Goal: Complete application form: Complete application form

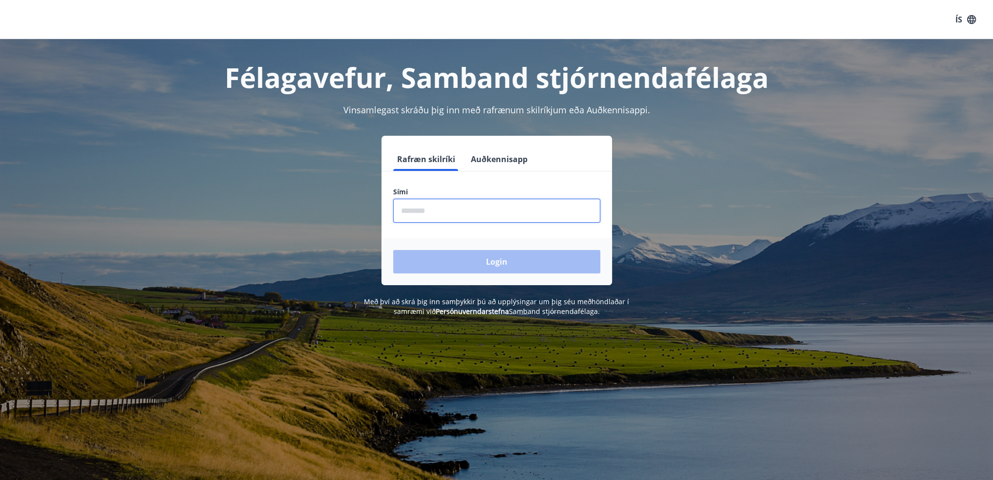
click at [501, 219] on input "phone" at bounding box center [496, 211] width 207 height 24
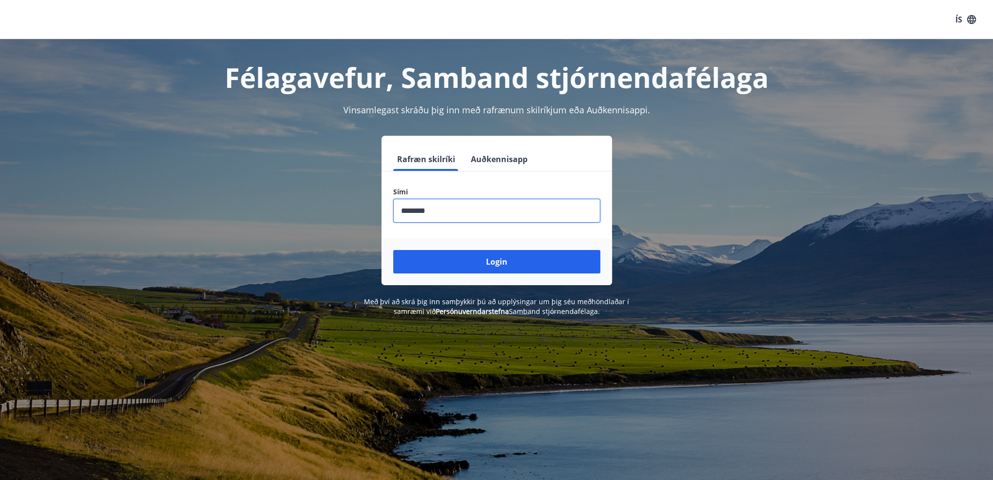
type input "********"
click at [393, 250] on button "Login" at bounding box center [496, 261] width 207 height 23
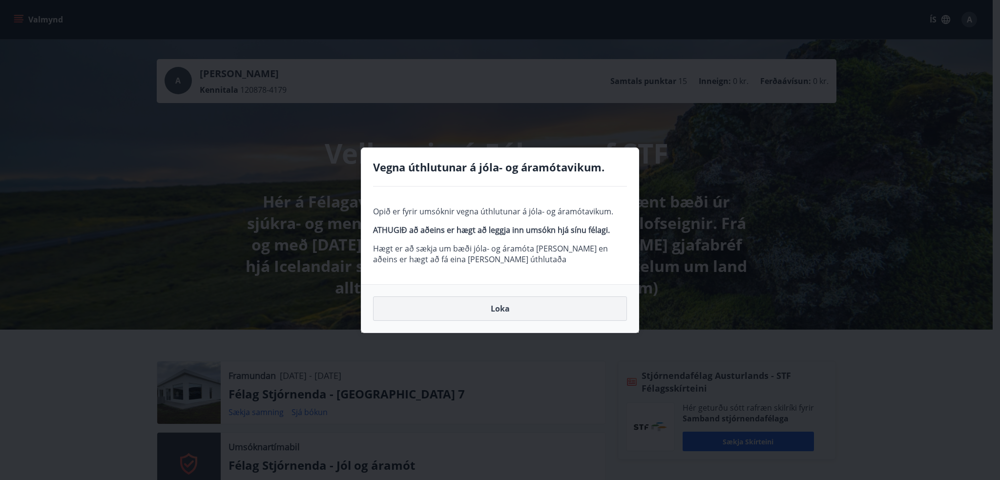
click at [484, 308] on button "Loka" at bounding box center [500, 308] width 254 height 24
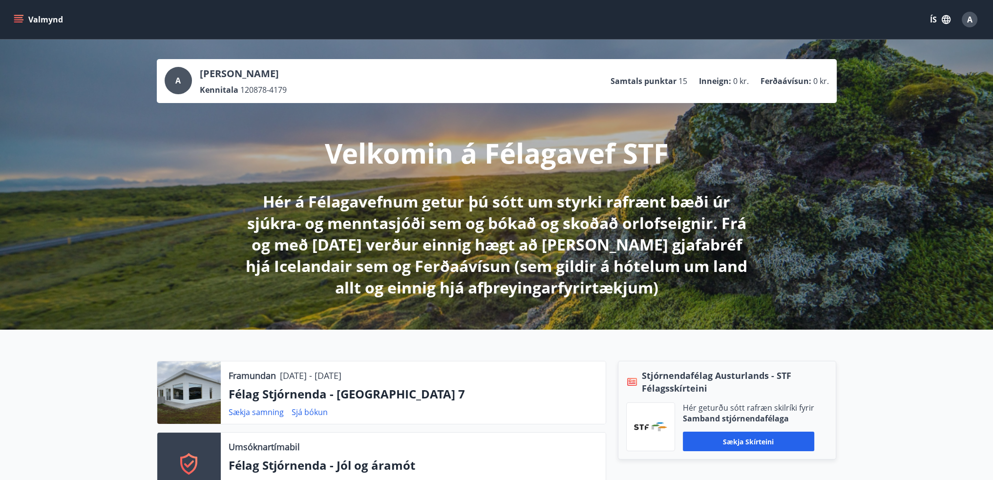
click at [23, 12] on button "Valmynd" at bounding box center [39, 20] width 55 height 18
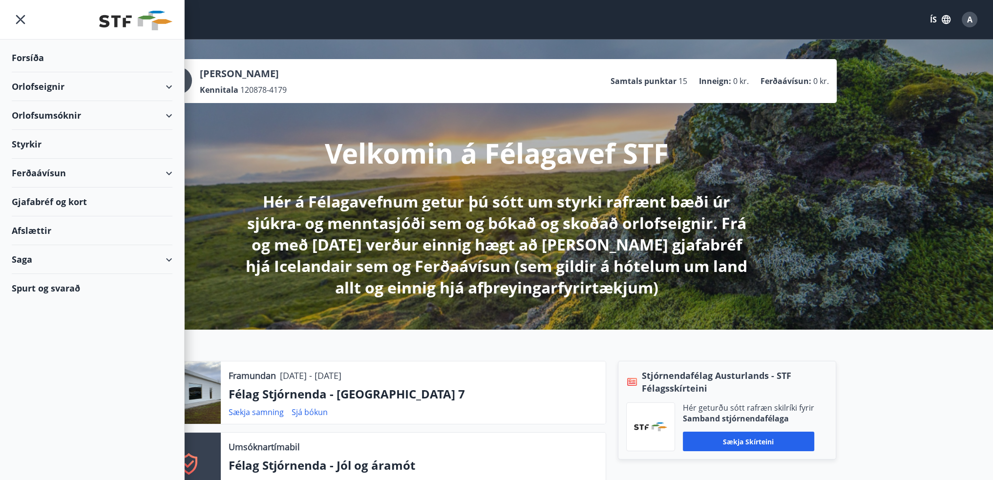
click at [39, 143] on div "Styrkir" at bounding box center [92, 144] width 161 height 29
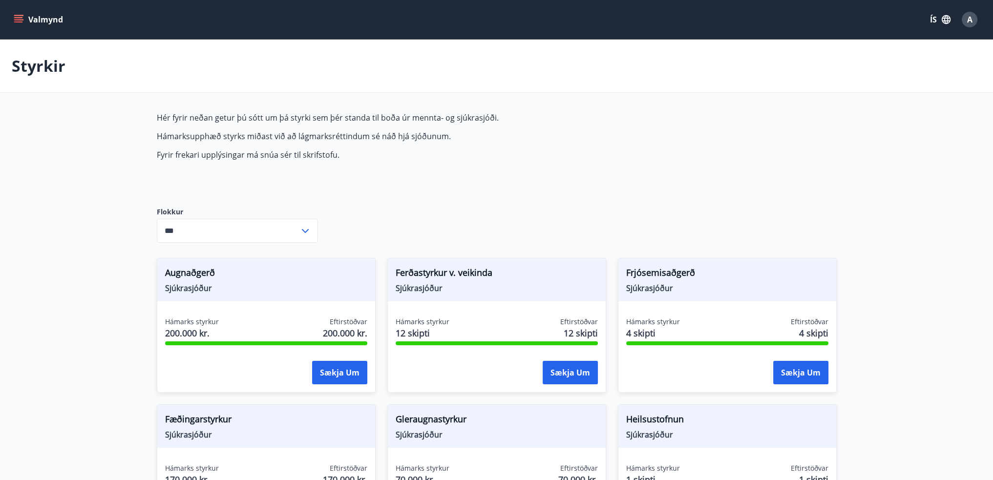
type input "***"
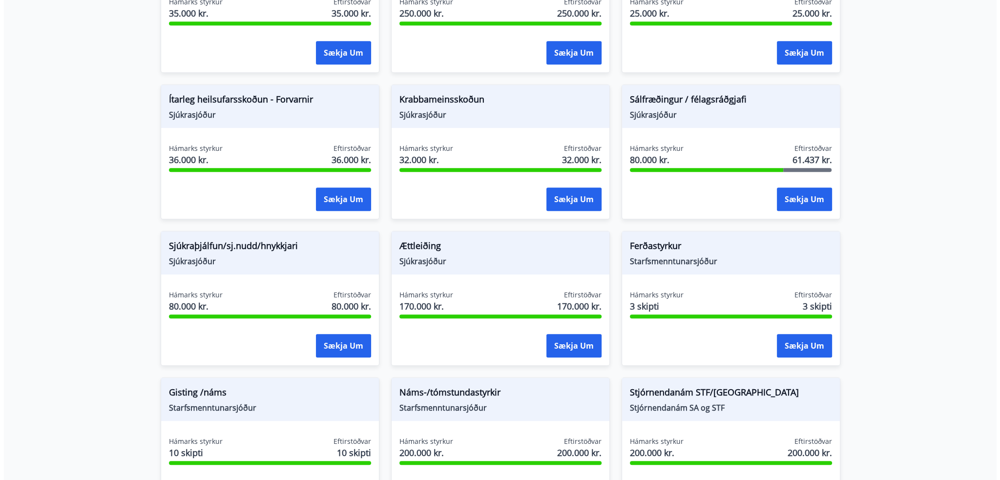
scroll to position [635, 0]
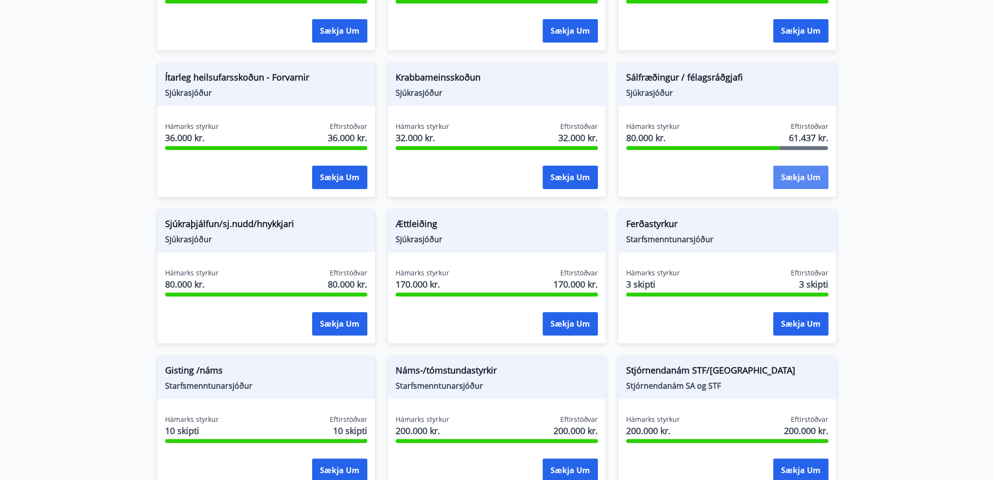
click at [794, 177] on button "Sækja um" at bounding box center [800, 177] width 55 height 23
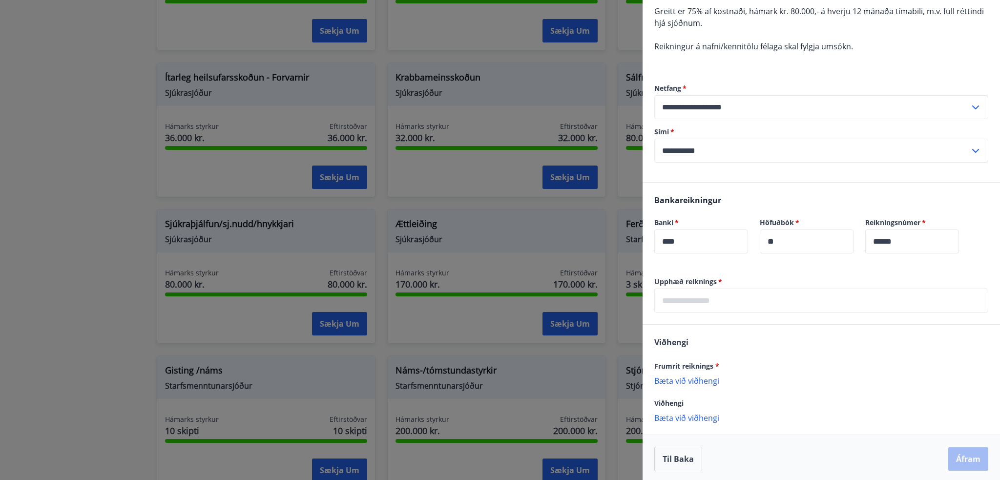
scroll to position [100, 0]
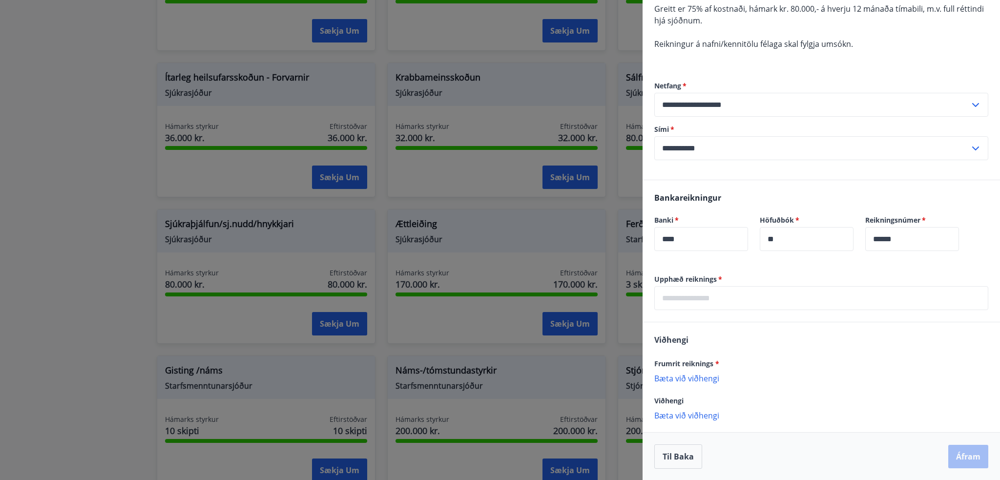
click at [689, 298] on input "text" at bounding box center [822, 298] width 334 height 24
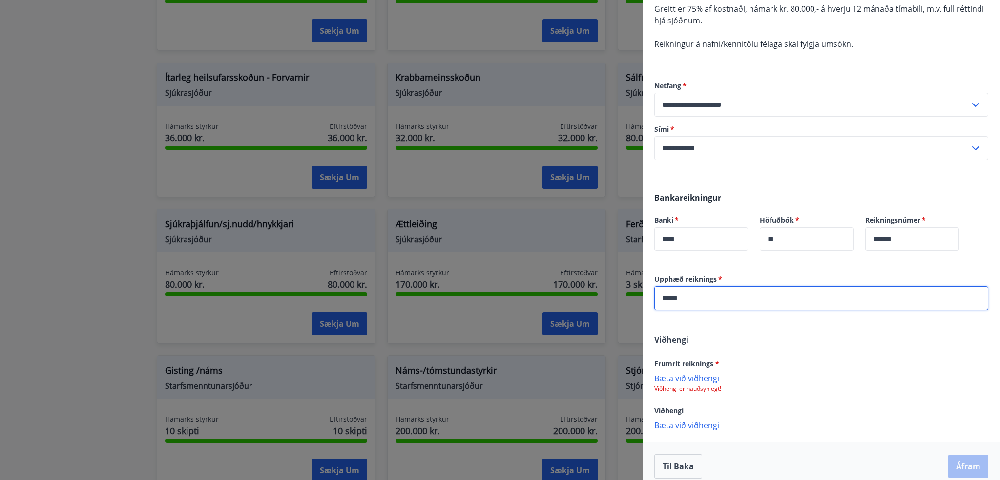
type input "*****"
click at [687, 378] on p "Bæta við viðhengi" at bounding box center [822, 378] width 334 height 10
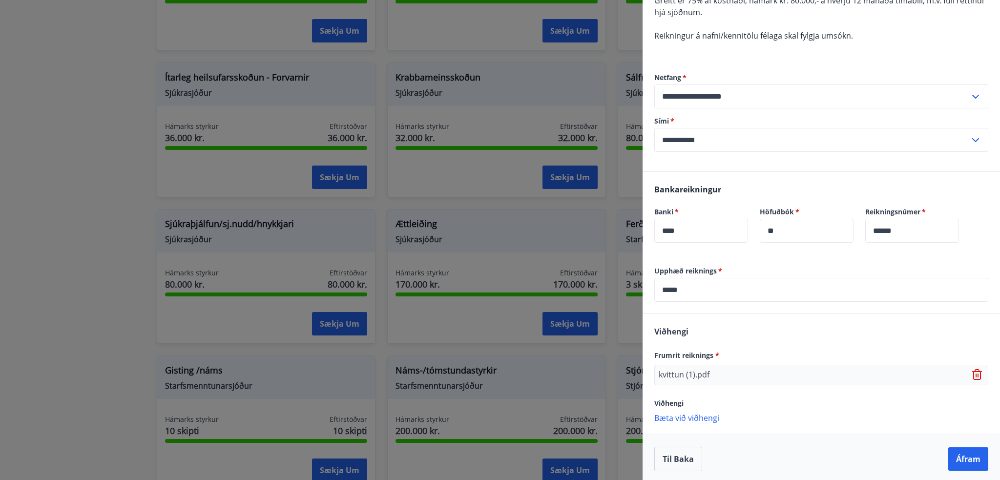
scroll to position [111, 0]
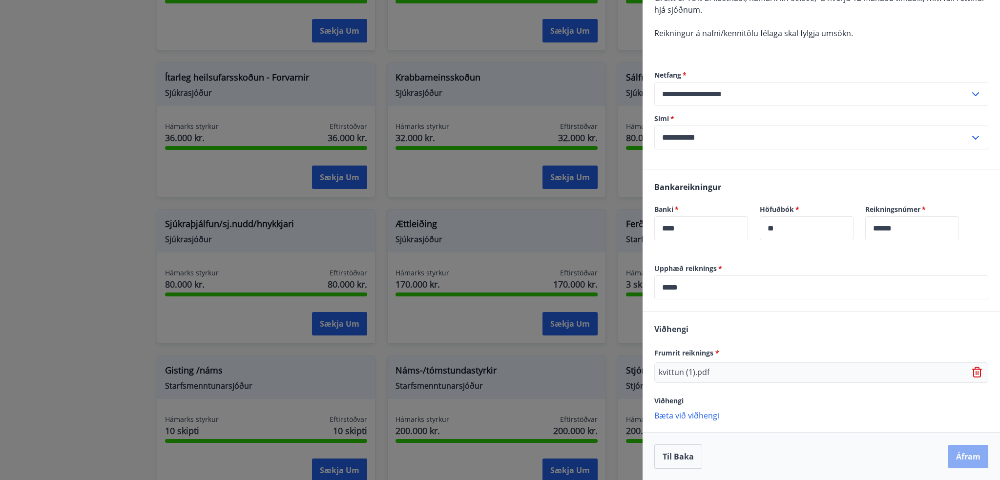
click at [956, 451] on button "Áfram" at bounding box center [969, 456] width 40 height 23
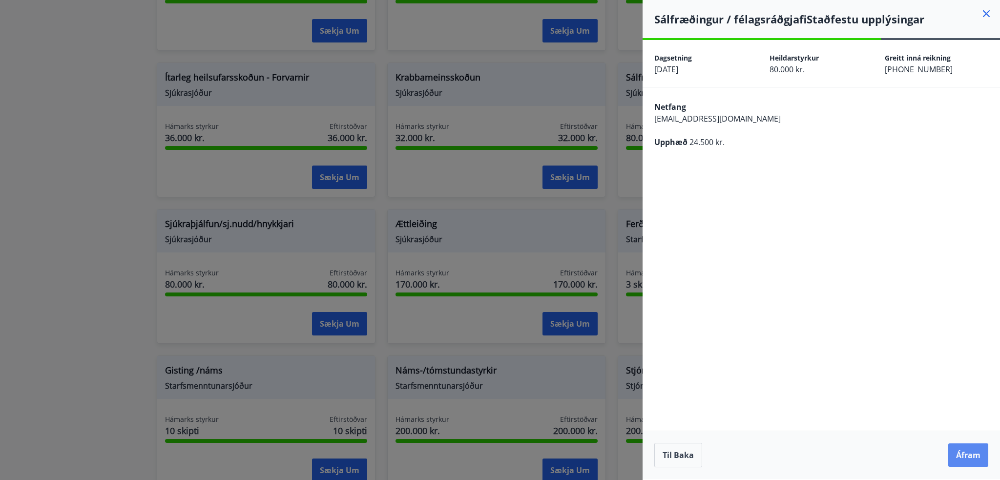
click at [956, 450] on button "Áfram" at bounding box center [969, 455] width 40 height 23
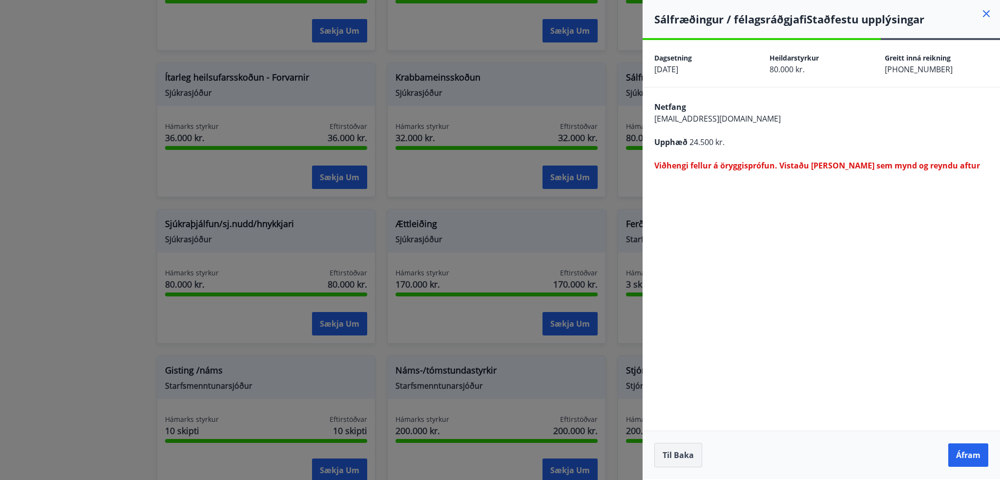
click at [676, 455] on button "Til baka" at bounding box center [679, 455] width 48 height 24
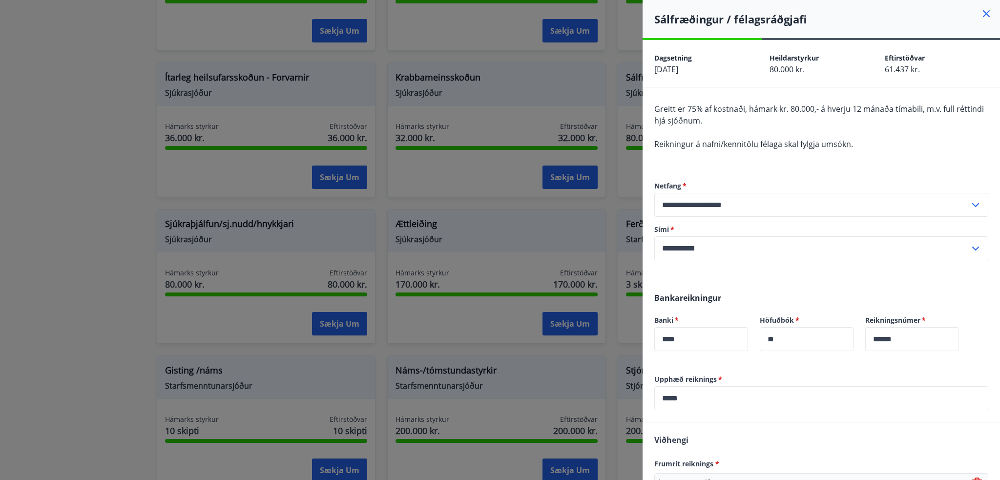
scroll to position [111, 0]
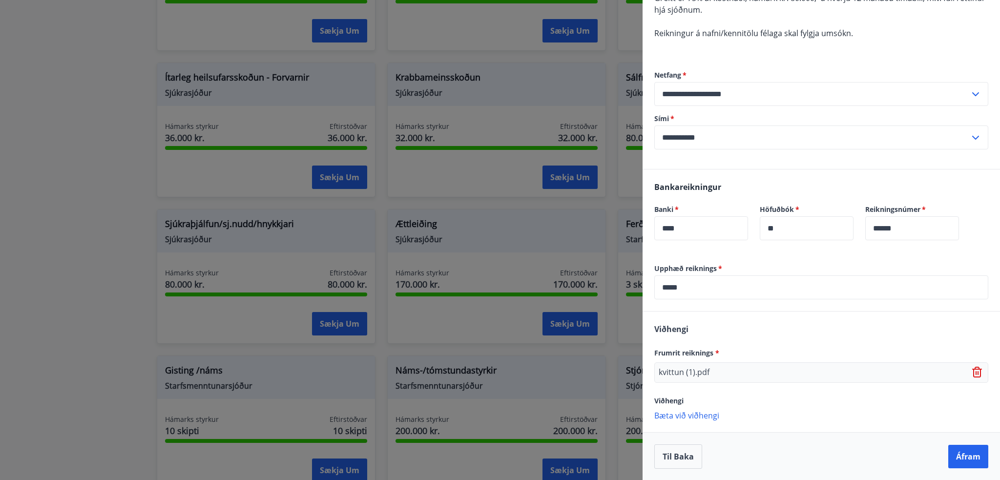
click at [697, 414] on p "Bæta við viðhengi" at bounding box center [822, 415] width 334 height 10
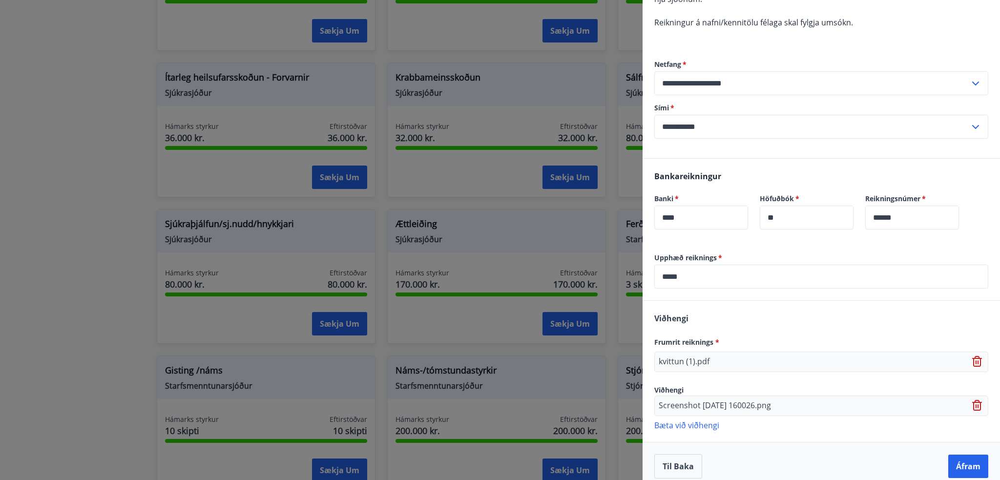
scroll to position [131, 0]
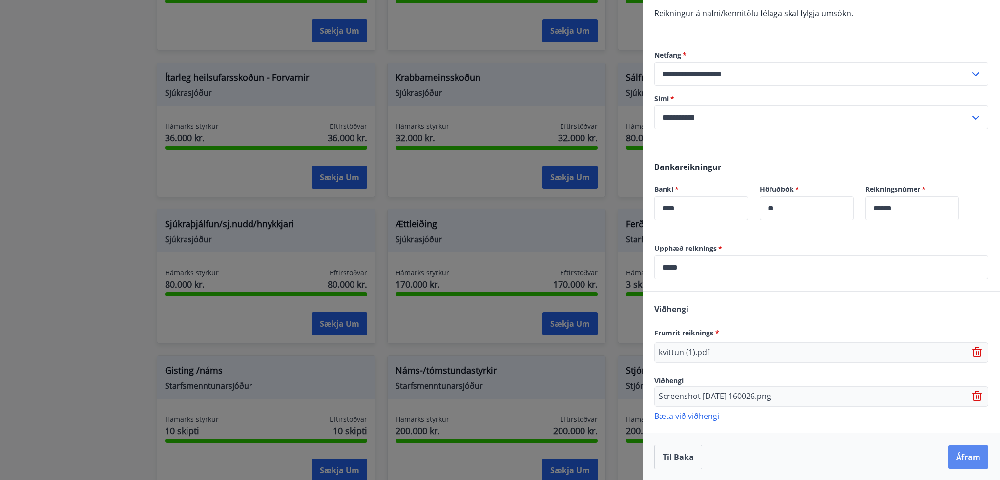
click at [971, 457] on button "Áfram" at bounding box center [969, 456] width 40 height 23
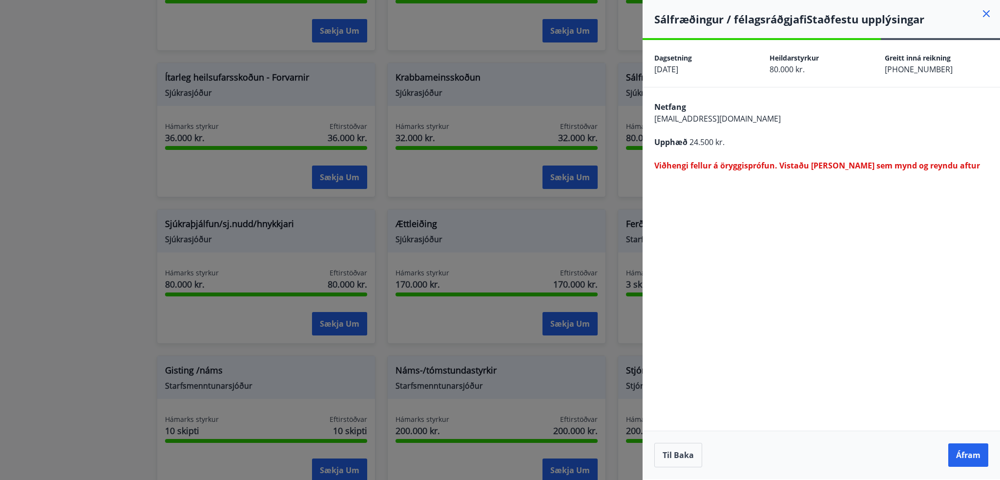
scroll to position [0, 0]
click at [682, 457] on button "Til baka" at bounding box center [679, 455] width 48 height 24
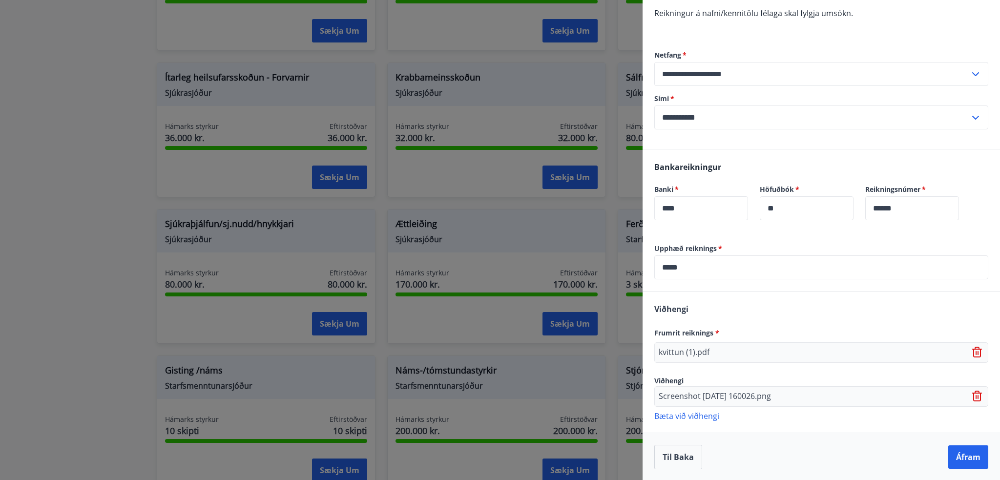
click at [973, 349] on icon at bounding box center [979, 353] width 12 height 12
click at [855, 351] on p "Bæta við viðhengi" at bounding box center [822, 348] width 334 height 10
drag, startPoint x: 969, startPoint y: 393, endPoint x: 940, endPoint y: 382, distance: 30.9
click at [973, 393] on icon at bounding box center [979, 396] width 12 height 12
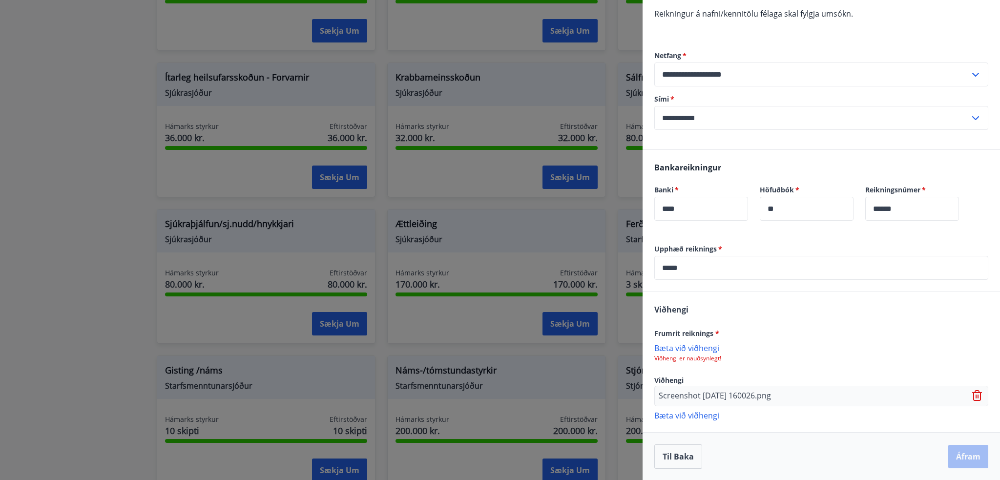
scroll to position [110, 0]
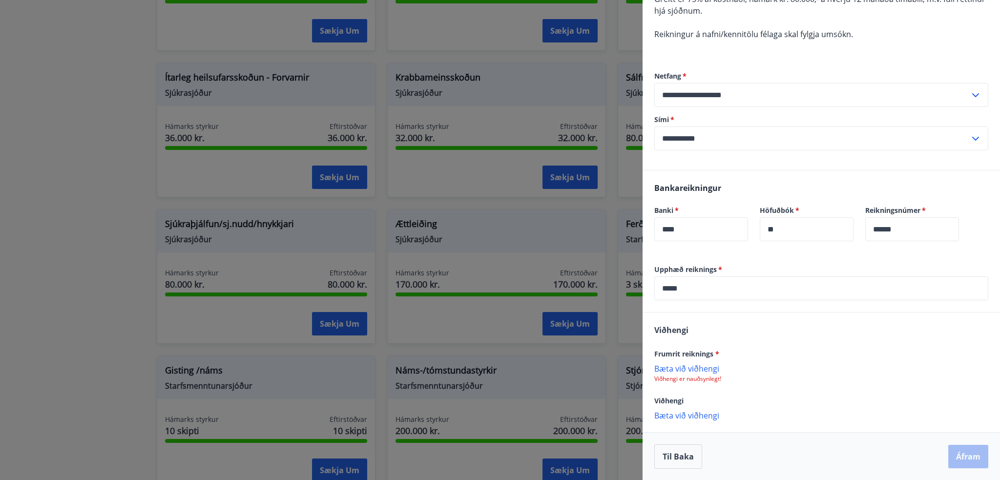
click at [700, 368] on p "Bæta við viðhengi" at bounding box center [822, 368] width 334 height 10
click at [961, 459] on button "Áfram" at bounding box center [969, 456] width 40 height 23
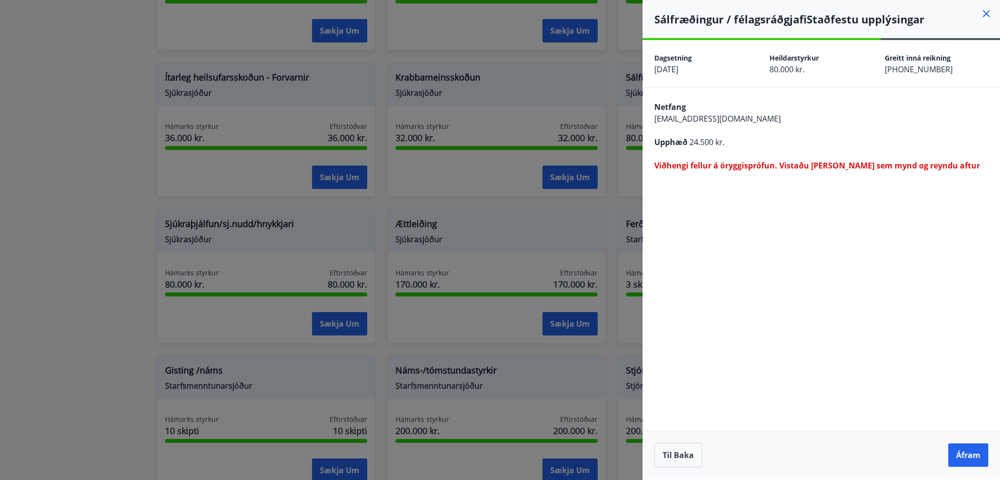
scroll to position [0, 0]
click at [689, 457] on button "Til baka" at bounding box center [679, 455] width 48 height 24
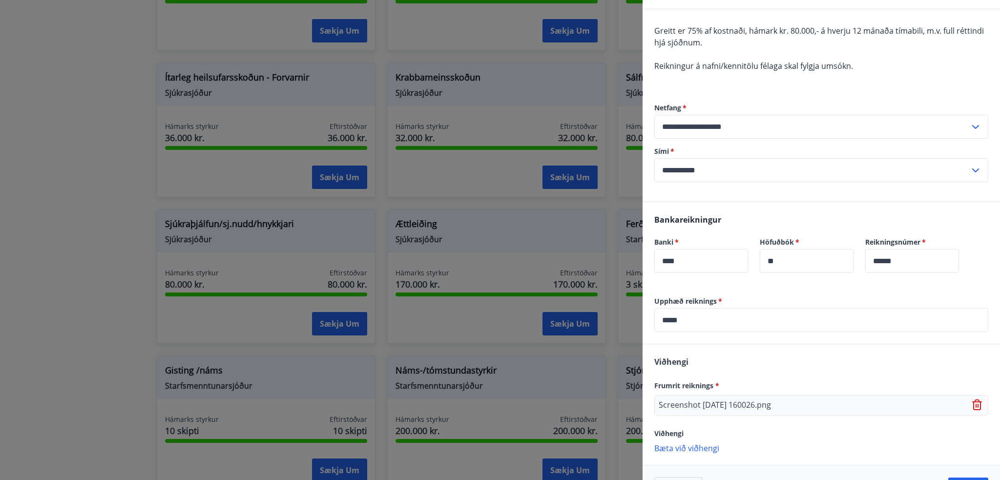
scroll to position [111, 0]
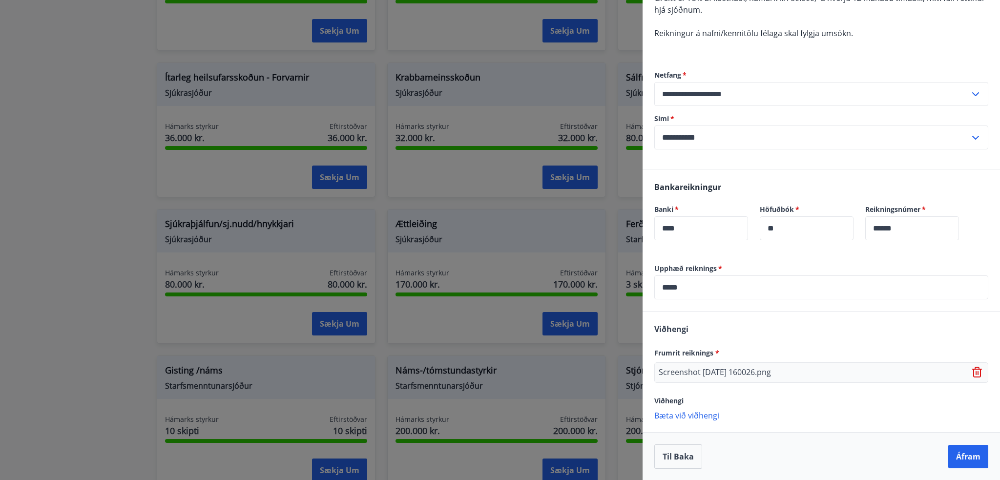
click at [975, 371] on icon at bounding box center [979, 373] width 12 height 12
click at [682, 370] on p "Bæta við viðhengi" at bounding box center [822, 368] width 334 height 10
click at [961, 452] on button "Áfram" at bounding box center [969, 456] width 40 height 23
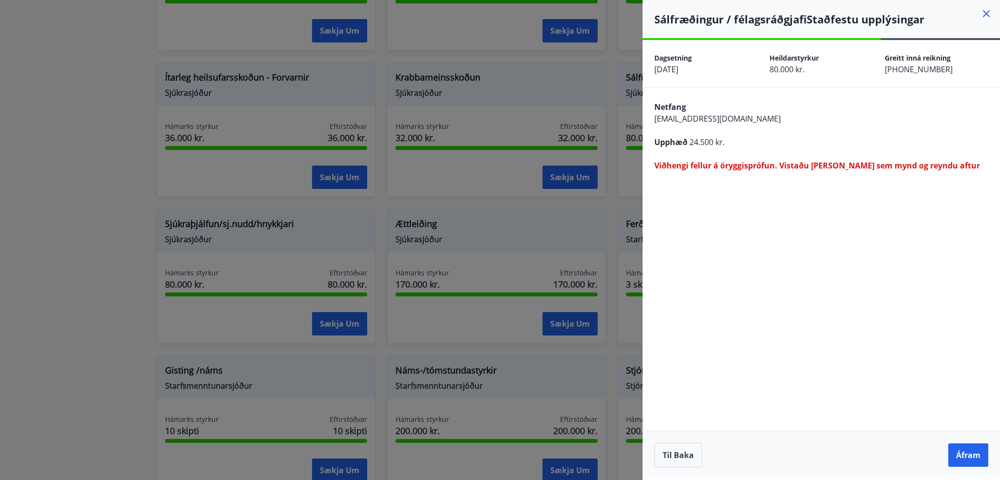
scroll to position [0, 0]
click at [831, 131] on div "Netfang [EMAIL_ADDRESS][DOMAIN_NAME] Upphæð 24.500 kr. Viðhengi fellur á öryggi…" at bounding box center [822, 135] width 358 height 96
click at [686, 451] on button "Til baka" at bounding box center [679, 455] width 48 height 24
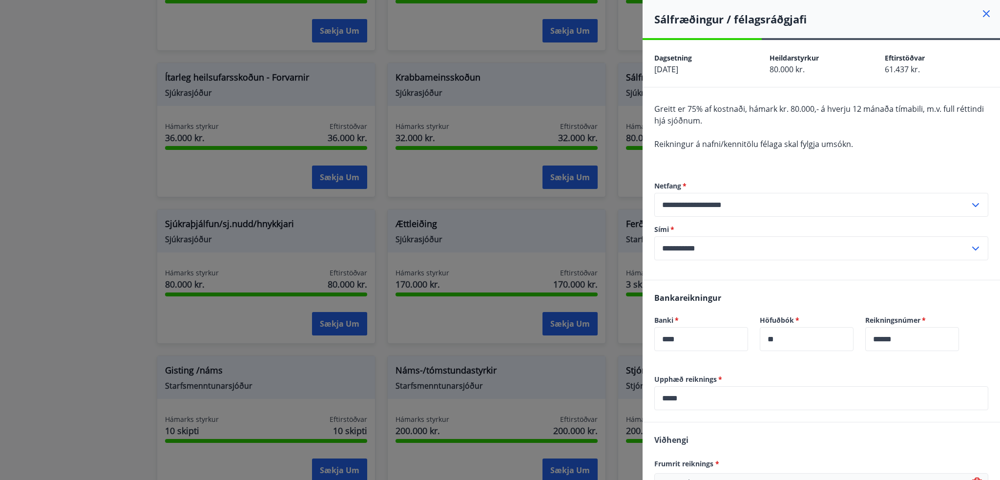
click at [810, 150] on div "Greitt er 75% af kostnaði, hámark kr. 80.000,- á hverju 12 mánaða tímabili, m.v…" at bounding box center [822, 132] width 334 height 59
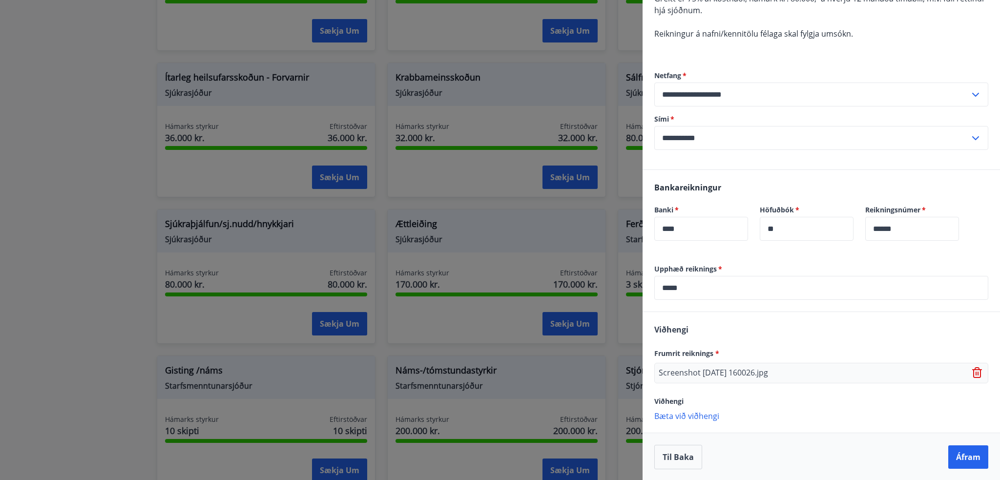
scroll to position [111, 0]
click at [976, 372] on icon at bounding box center [976, 373] width 1 height 4
click at [961, 457] on div "Til baka Áfram" at bounding box center [822, 456] width 334 height 24
click at [696, 364] on p "Bæta við viðhengi" at bounding box center [822, 368] width 334 height 10
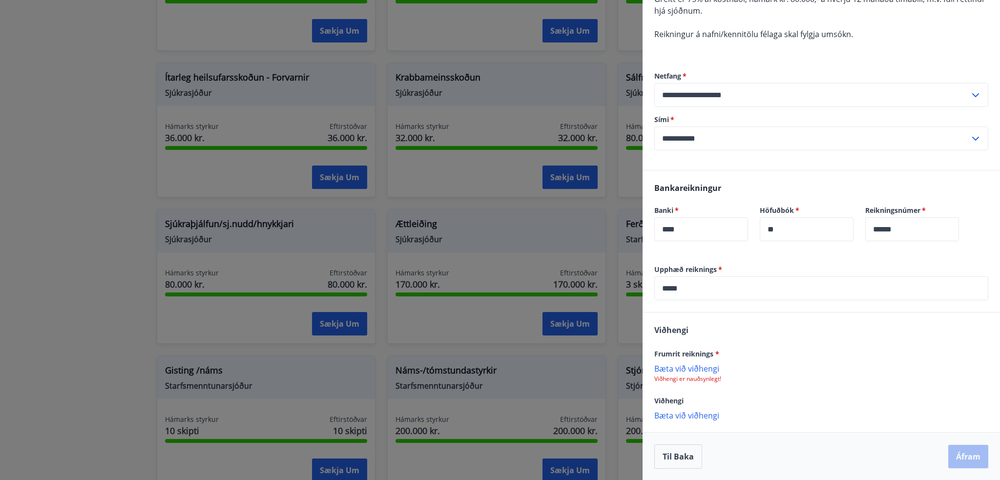
scroll to position [111, 0]
click at [967, 448] on button "Áfram" at bounding box center [969, 456] width 40 height 23
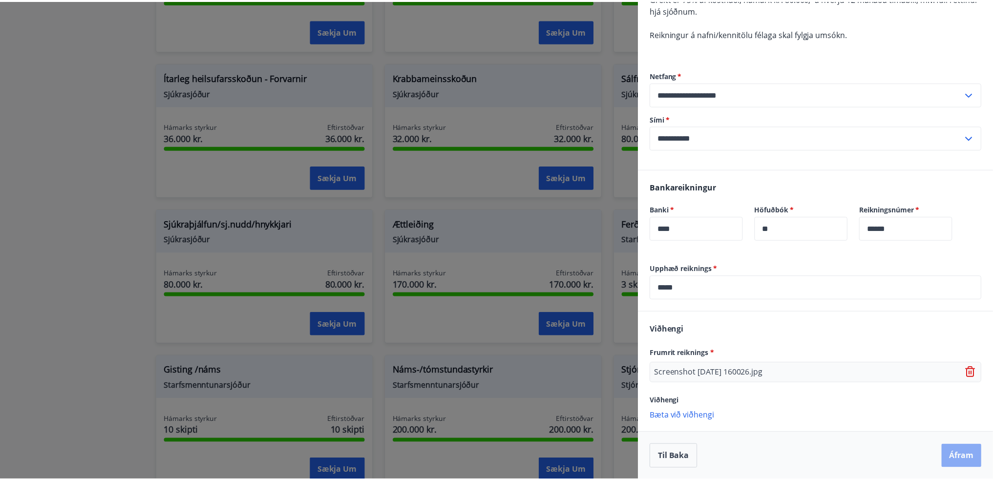
scroll to position [0, 0]
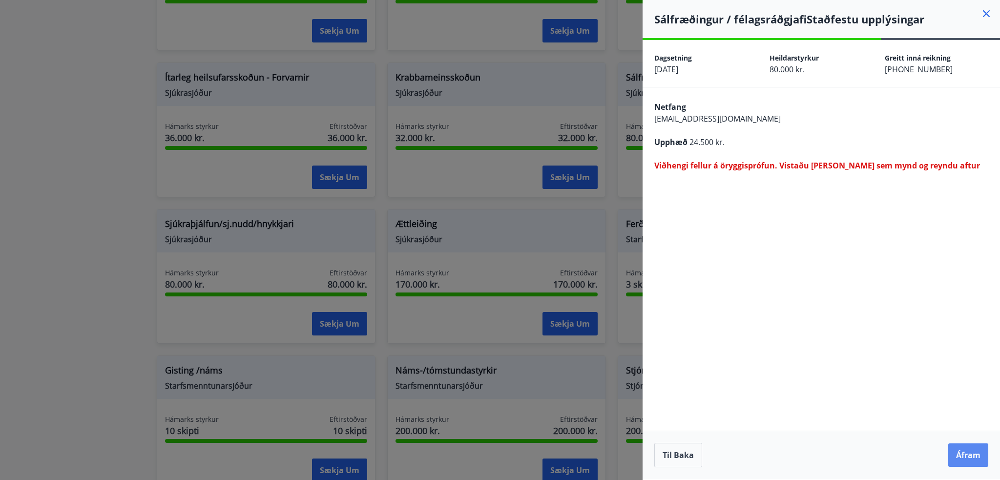
click at [969, 457] on button "Áfram" at bounding box center [969, 455] width 40 height 23
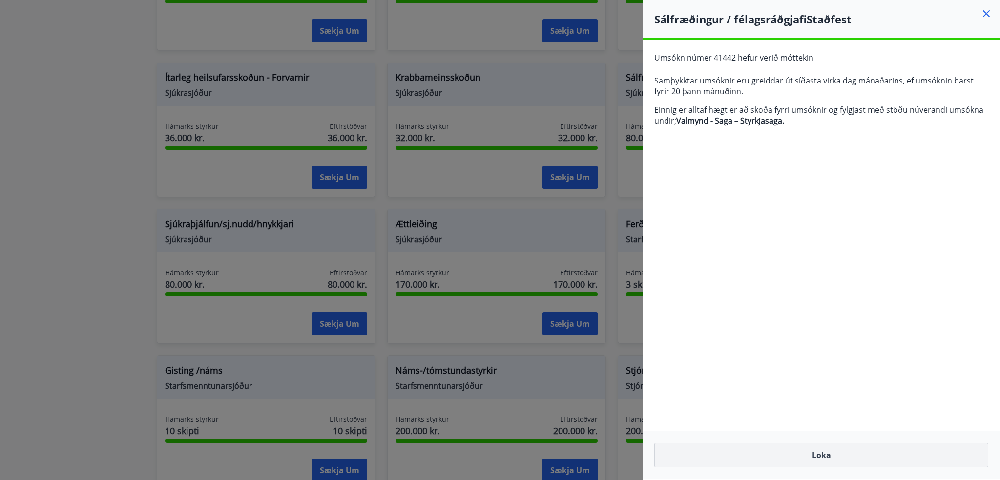
click at [875, 463] on button "Loka" at bounding box center [822, 455] width 334 height 24
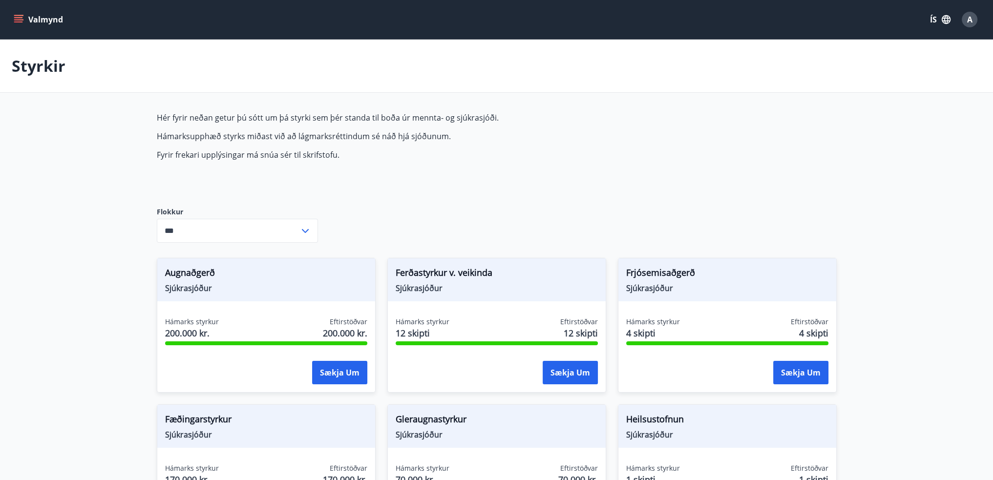
click at [22, 17] on icon "menu" at bounding box center [18, 17] width 9 height 1
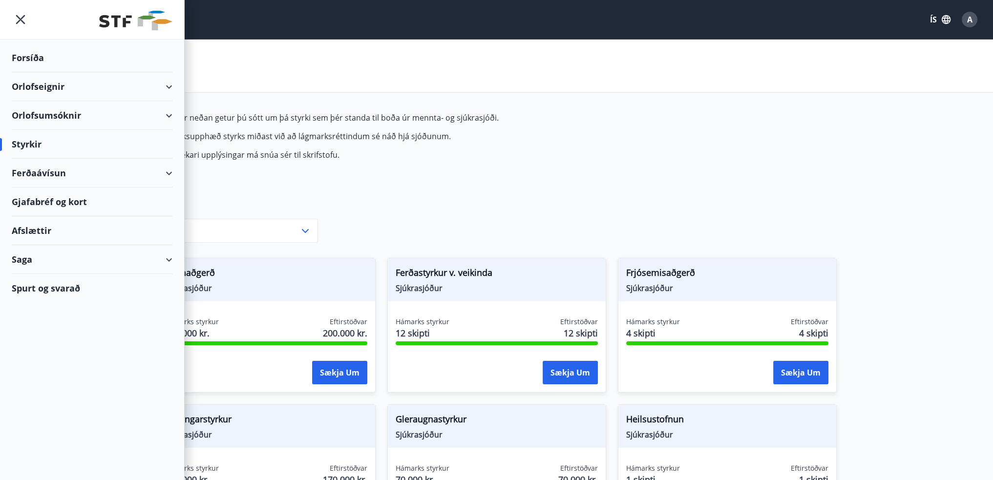
click at [41, 58] on div "Forsíða" at bounding box center [92, 57] width 161 height 29
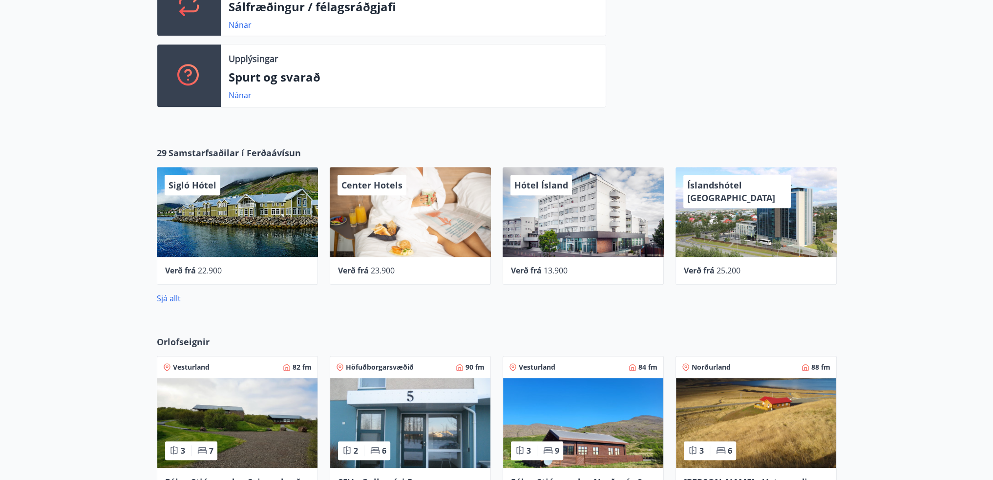
scroll to position [1075, 0]
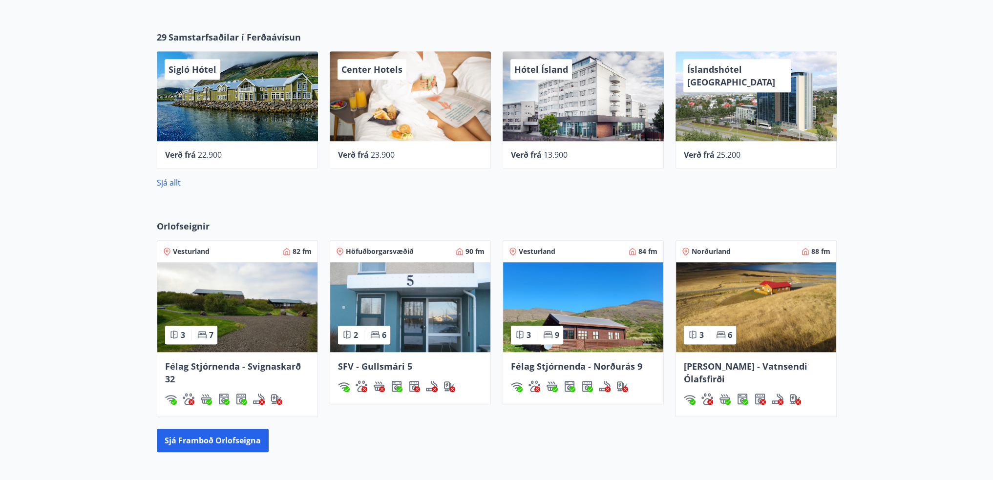
click at [899, 217] on div "Orlofseignir Vesturland 82 fm 3 7 Félag Stjórnenda - Svignaskarð 32 Höfuðborgar…" at bounding box center [496, 336] width 993 height 264
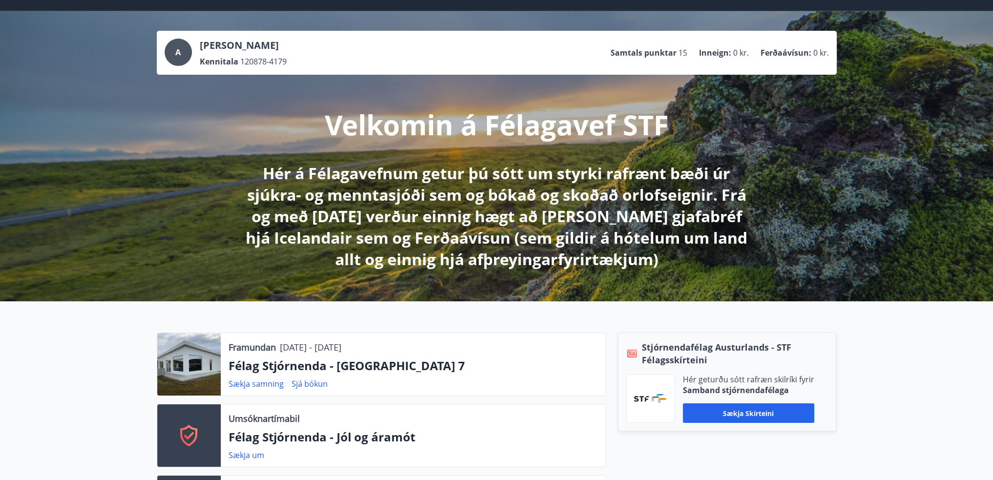
scroll to position [0, 0]
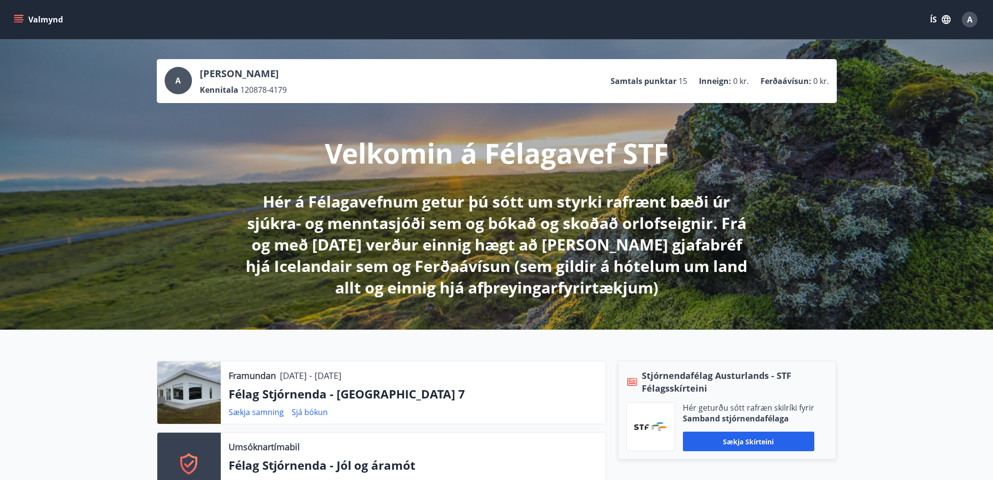
click at [23, 17] on button "Valmynd" at bounding box center [39, 20] width 55 height 18
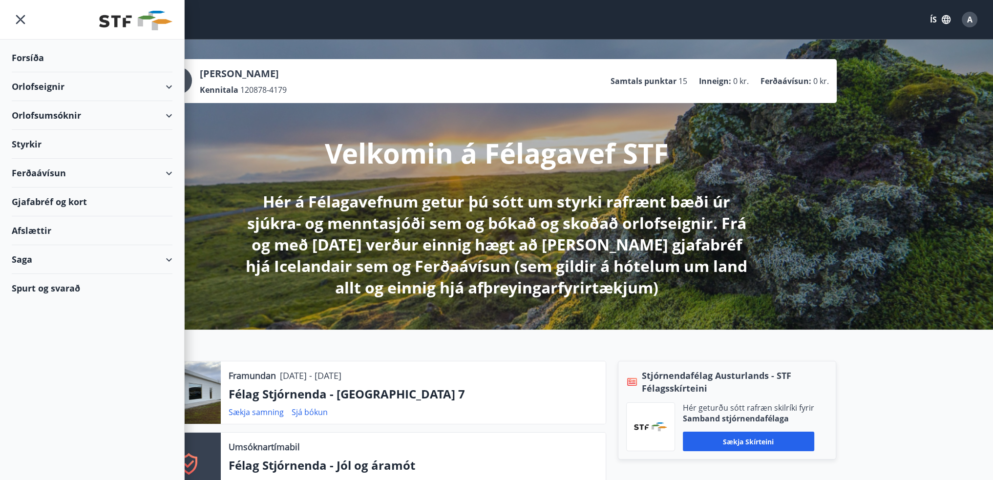
click at [23, 17] on icon "menu" at bounding box center [20, 19] width 9 height 9
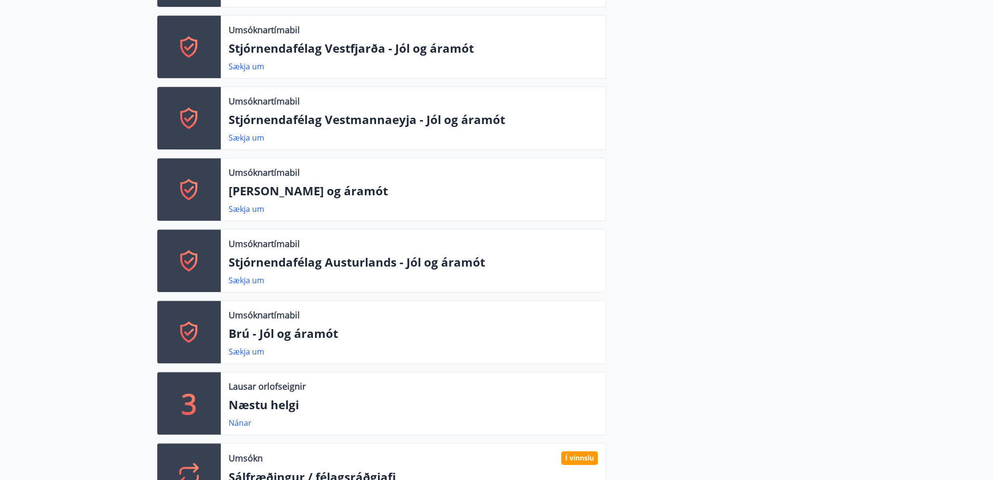
scroll to position [635, 0]
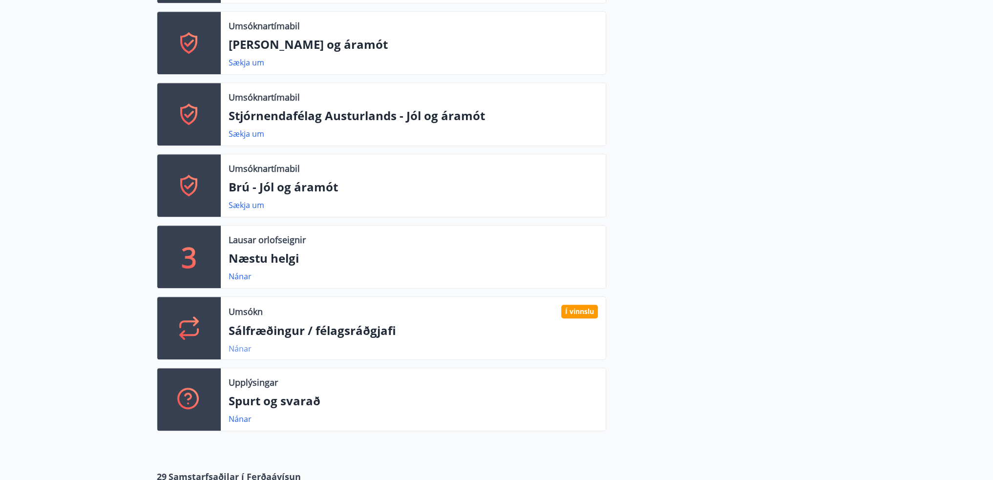
click at [245, 349] on link "Nánar" at bounding box center [240, 348] width 23 height 11
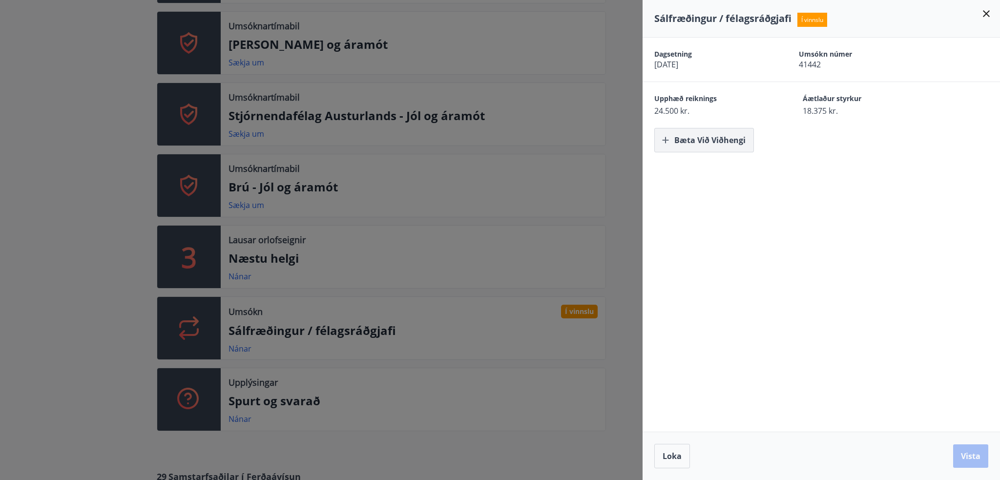
click at [704, 148] on button "Bæta við viðhengi" at bounding box center [705, 140] width 100 height 24
click at [973, 460] on button "Vista" at bounding box center [970, 455] width 35 height 23
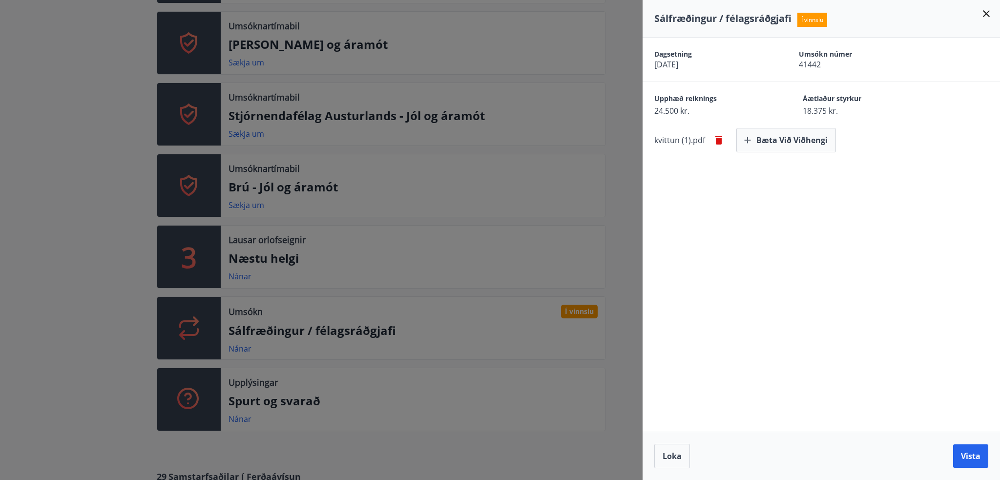
click at [986, 12] on icon at bounding box center [987, 14] width 12 height 12
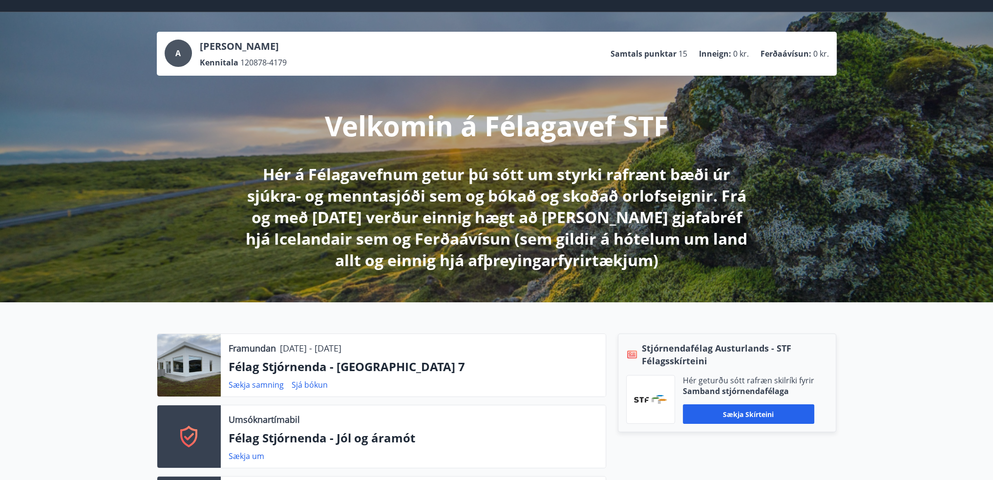
scroll to position [0, 0]
